Goal: Find specific page/section: Find specific page/section

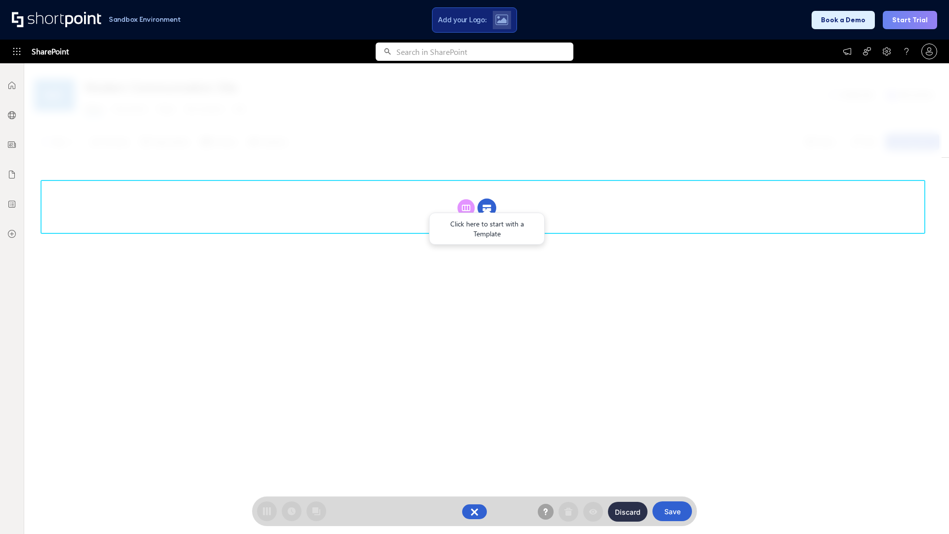
click at [487, 199] on circle at bounding box center [486, 208] width 19 height 19
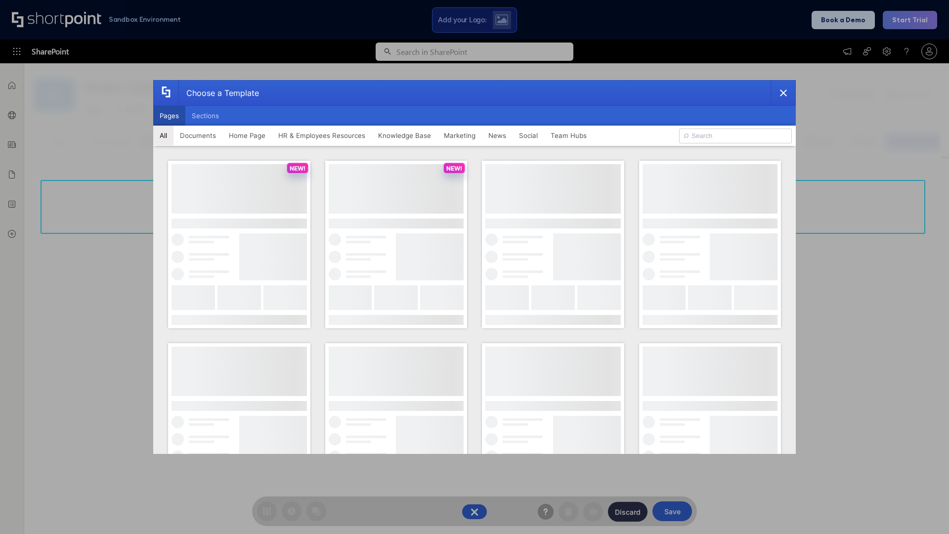
scroll to position [135, 0]
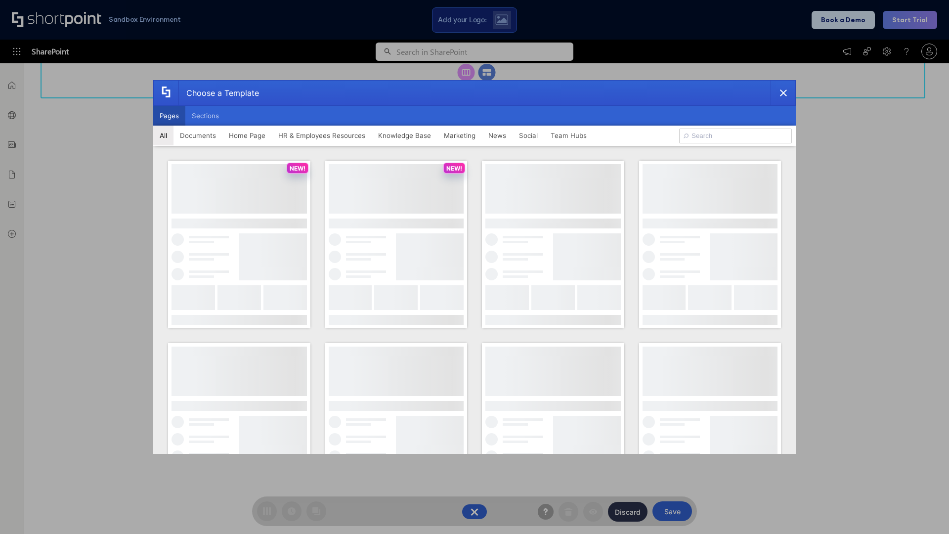
click at [169, 116] on button "Pages" at bounding box center [169, 116] width 32 height 20
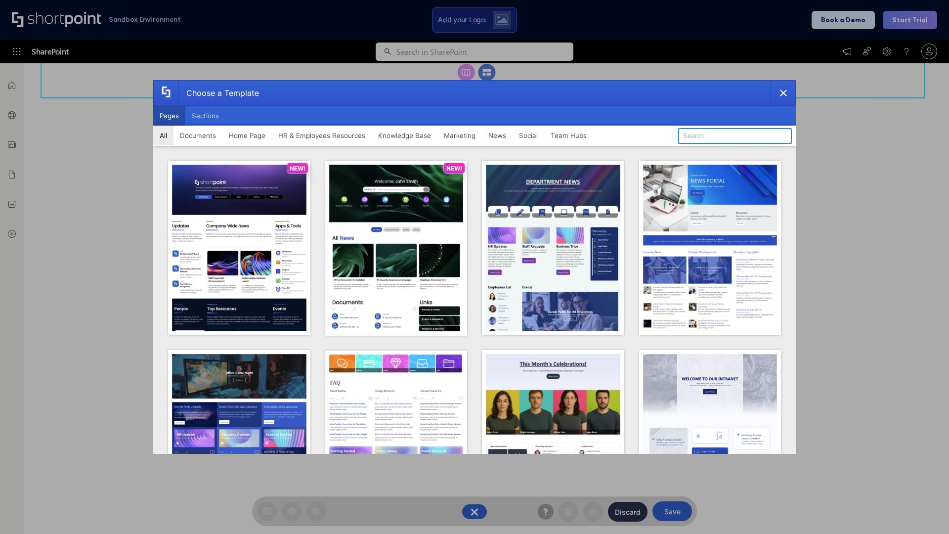
type input "Intranet Layout 4"
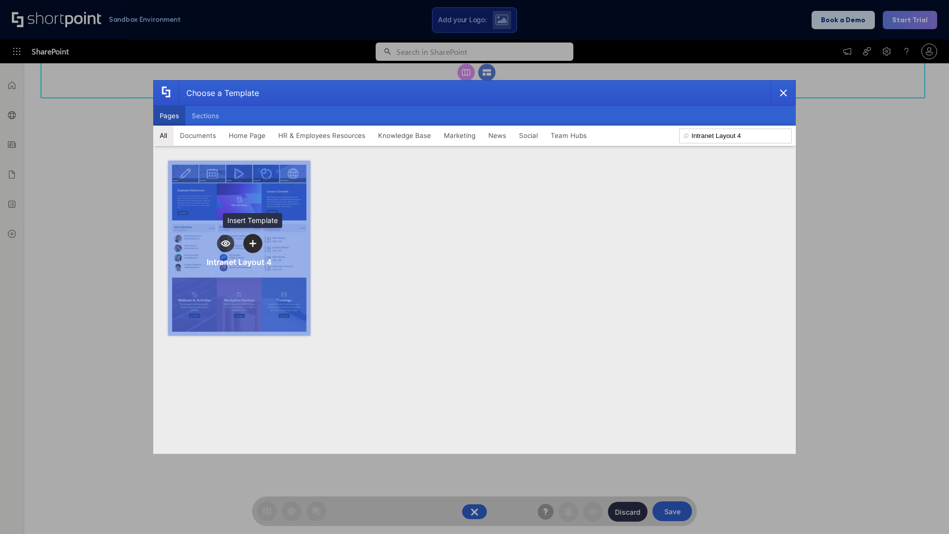
click at [252, 243] on icon "template selector" at bounding box center [252, 243] width 7 height 7
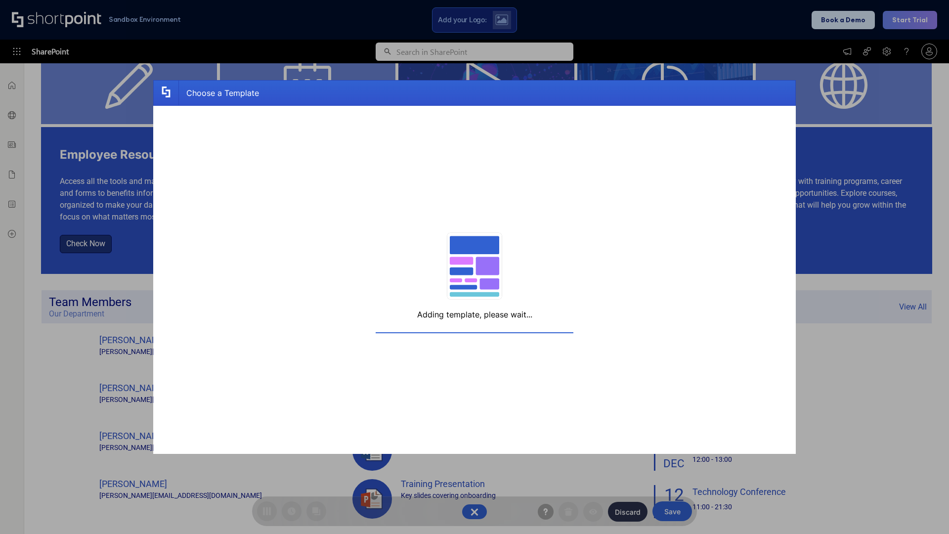
scroll to position [145, 0]
